Goal: Information Seeking & Learning: Learn about a topic

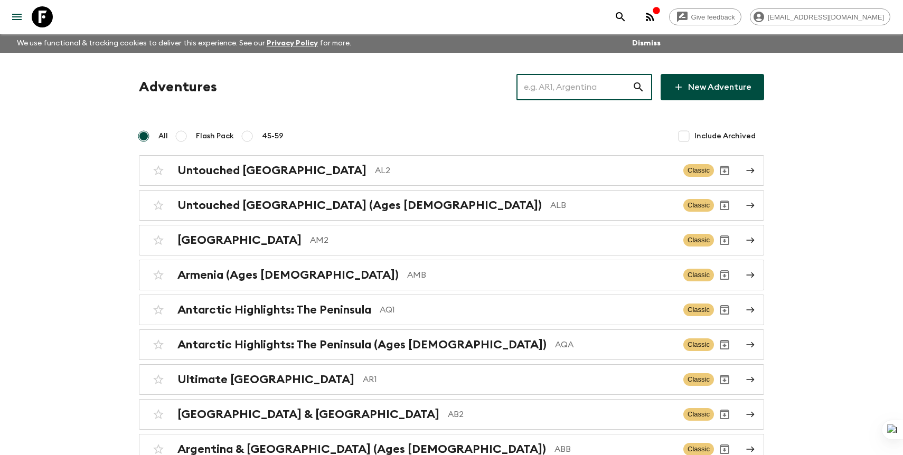
click at [564, 86] on input "text" at bounding box center [574, 87] width 116 height 30
click at [408, 167] on p "AL2" at bounding box center [525, 170] width 300 height 13
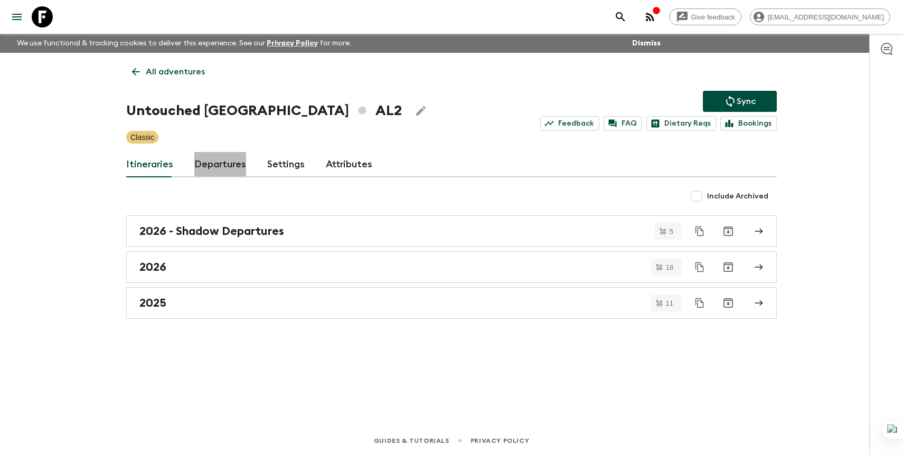
click at [215, 155] on link "Departures" at bounding box center [220, 164] width 52 height 25
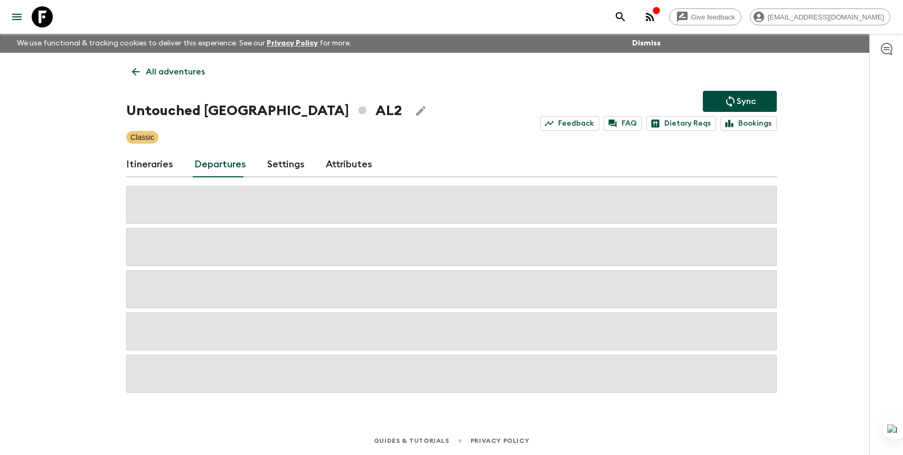
click at [215, 163] on link "Departures" at bounding box center [220, 164] width 52 height 25
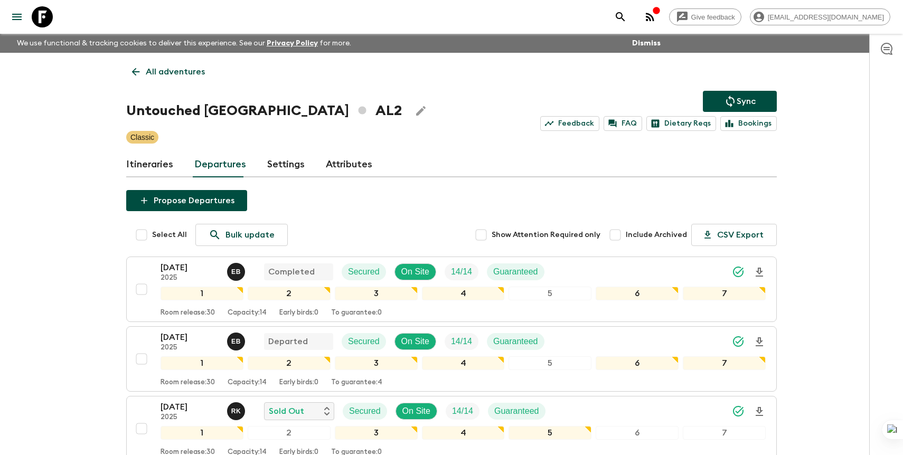
click at [404, 174] on div "Itineraries Departures Settings Attributes" at bounding box center [451, 164] width 651 height 25
click at [157, 165] on link "Itineraries" at bounding box center [149, 164] width 47 height 25
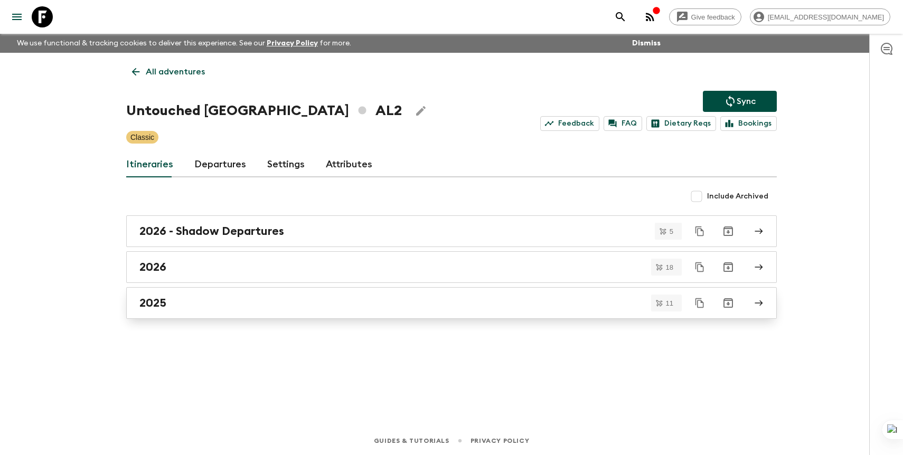
click at [220, 299] on div "2025" at bounding box center [441, 303] width 604 height 14
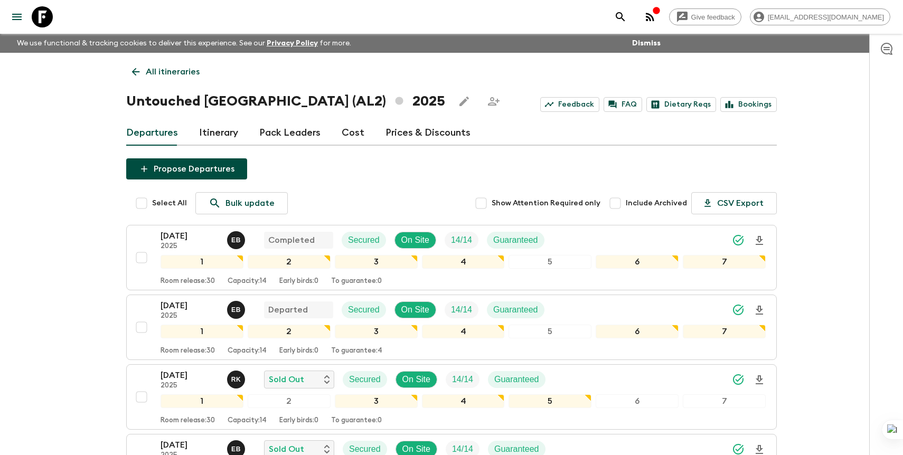
click at [181, 74] on p "All itineraries" at bounding box center [173, 71] width 54 height 13
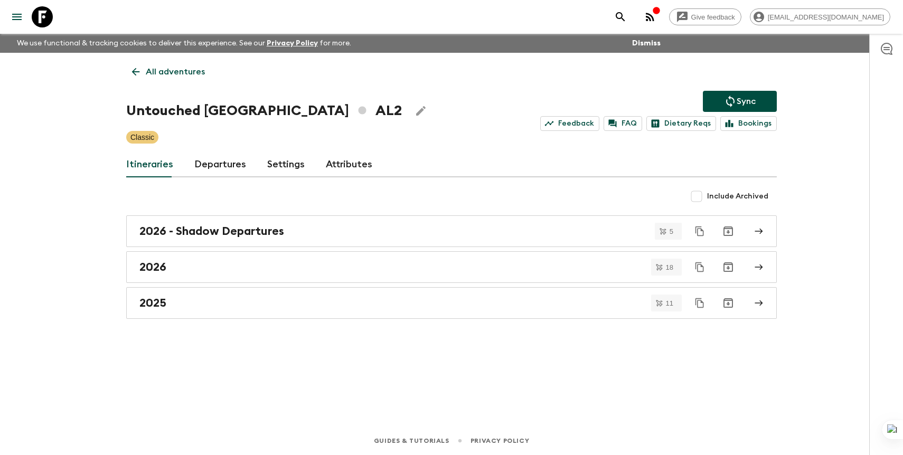
click at [187, 74] on p "All adventures" at bounding box center [175, 71] width 59 height 13
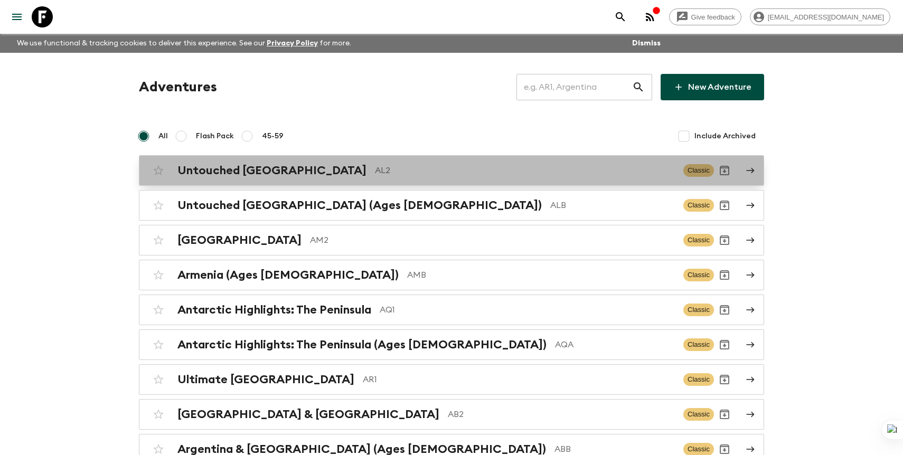
click at [450, 174] on p "AL2" at bounding box center [525, 170] width 300 height 13
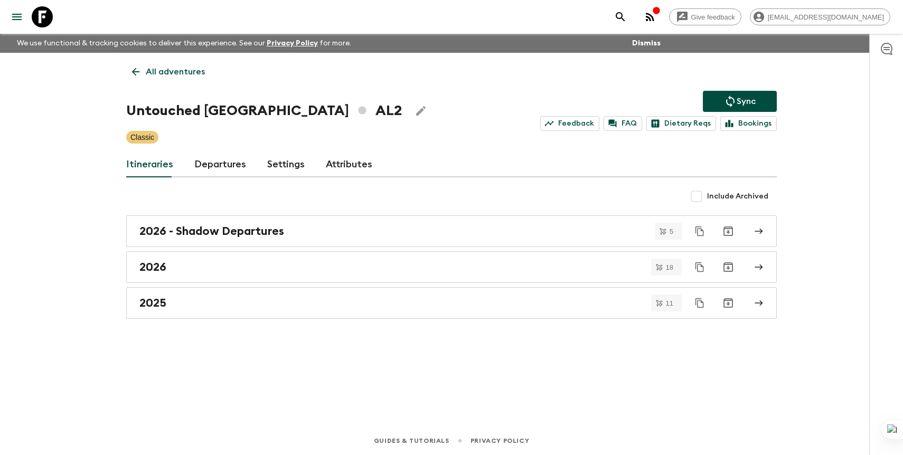
click at [227, 168] on link "Departures" at bounding box center [220, 164] width 52 height 25
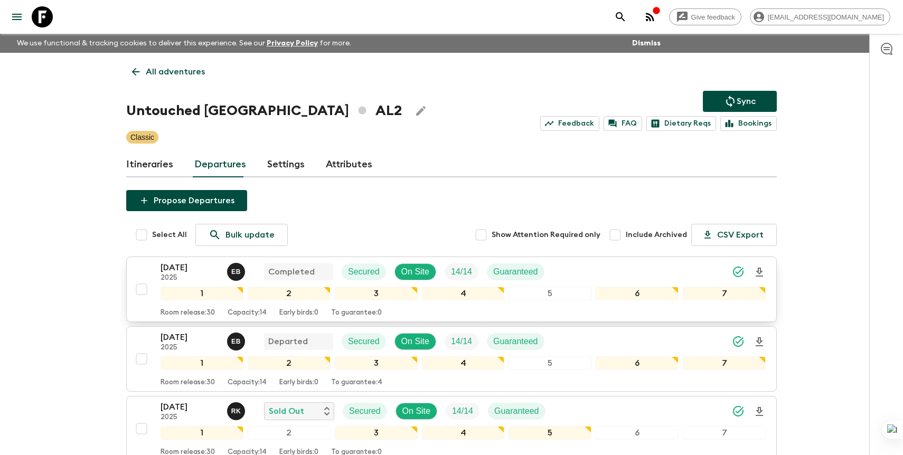
click at [617, 264] on div "[DATE] 2025 E B Completed Secured On Site 14 / 14 Guaranteed" at bounding box center [463, 271] width 605 height 21
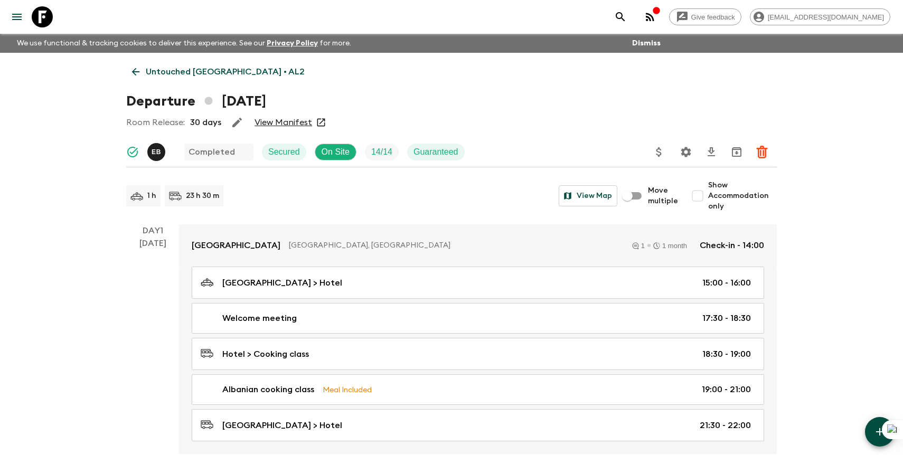
click at [738, 199] on span "Show Accommodation only" at bounding box center [742, 196] width 69 height 32
click at [708, 199] on input "Show Accommodation only" at bounding box center [697, 195] width 21 height 21
checkbox input "true"
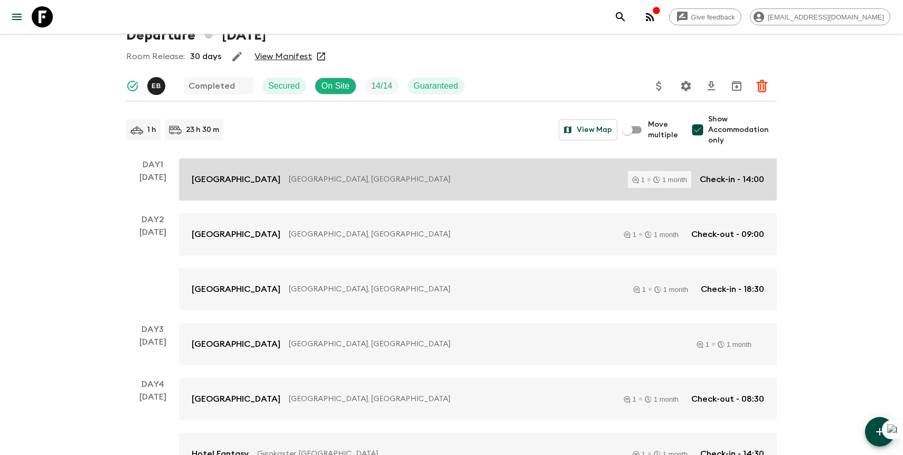
scroll to position [111, 0]
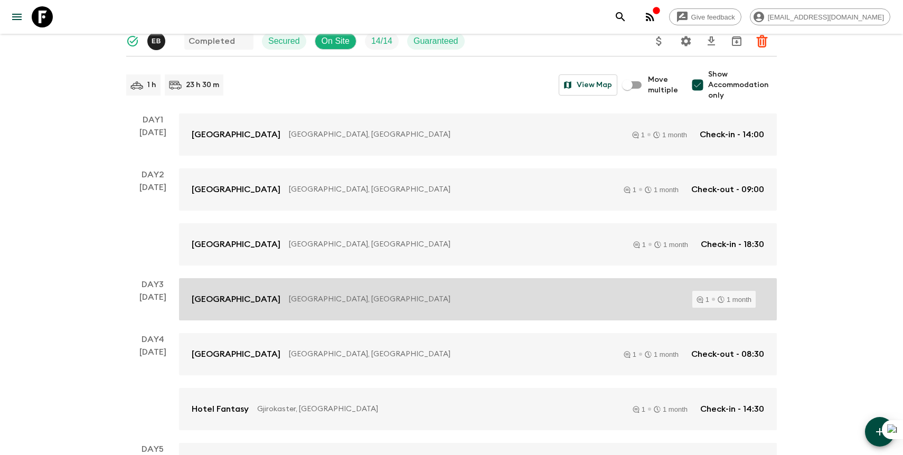
click at [491, 291] on div "[GEOGRAPHIC_DATA], [GEOGRAPHIC_DATA] 1 1 month" at bounding box center [478, 299] width 572 height 17
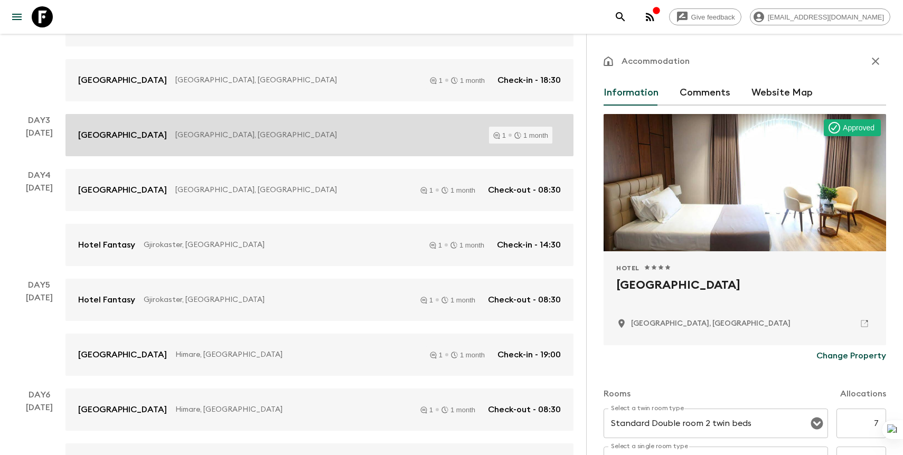
scroll to position [294, 0]
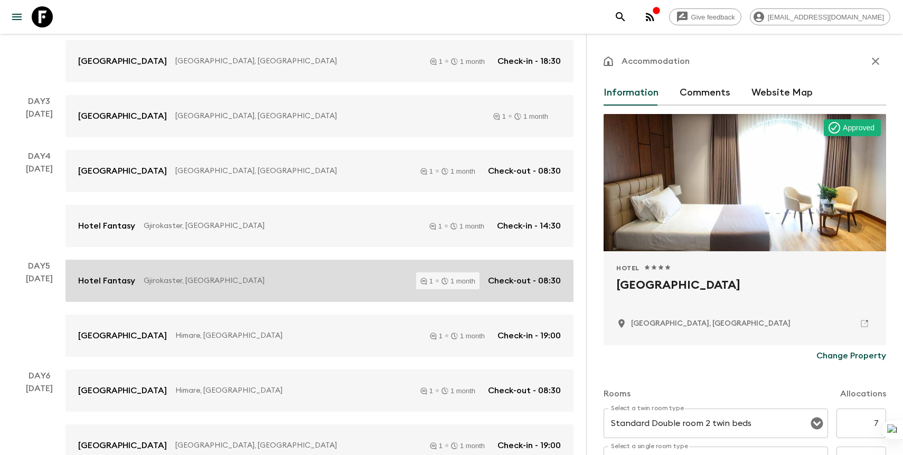
click at [342, 297] on link "Hotel Fantasy [GEOGRAPHIC_DATA], [GEOGRAPHIC_DATA] 1 1 month Check-out - 08:30" at bounding box center [319, 281] width 508 height 42
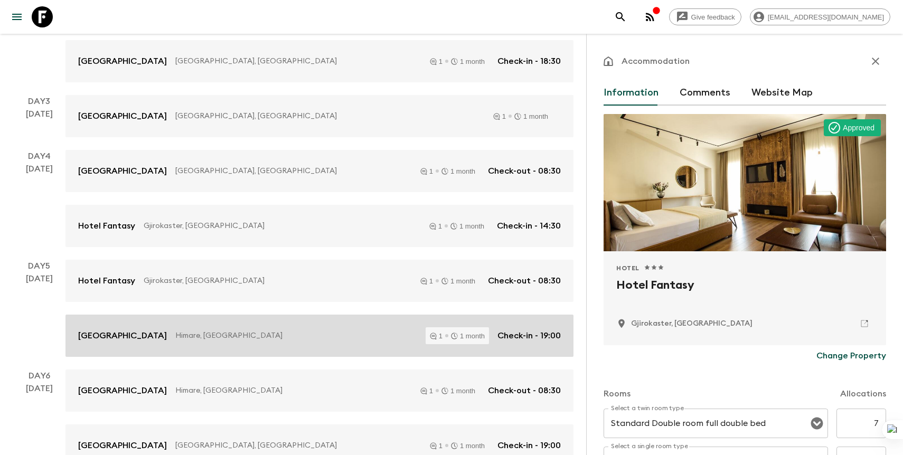
scroll to position [419, 0]
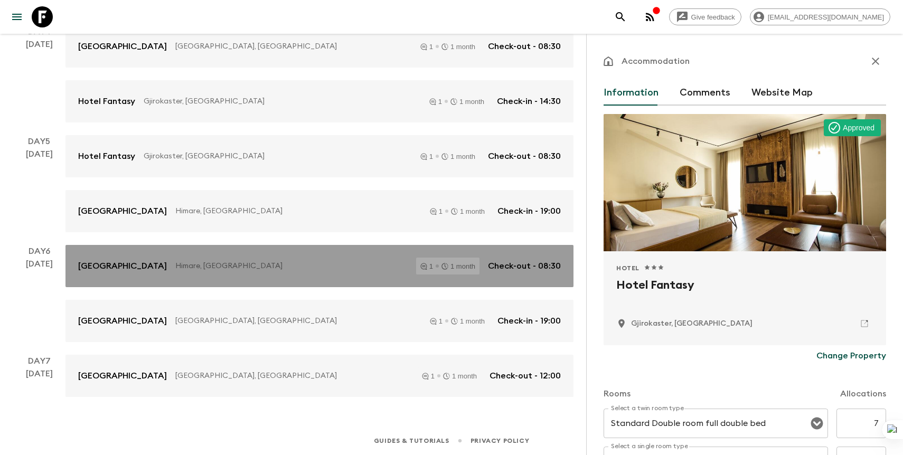
click at [331, 266] on p "Himare, [GEOGRAPHIC_DATA]" at bounding box center [291, 266] width 232 height 11
